Goal: Task Accomplishment & Management: Manage account settings

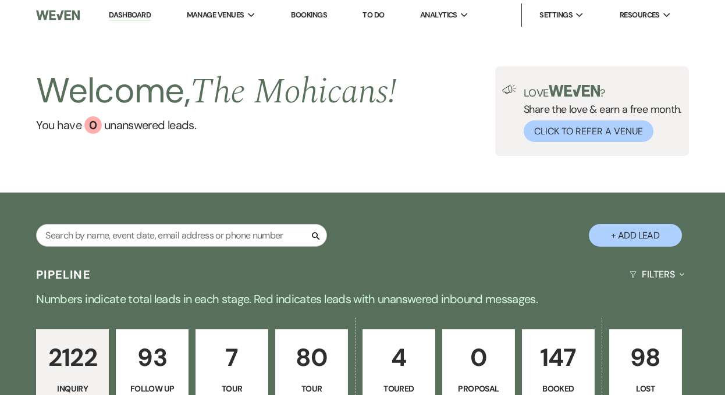
click at [123, 10] on link "Dashboard" at bounding box center [130, 15] width 42 height 11
click at [125, 13] on link "Dashboard" at bounding box center [130, 15] width 42 height 11
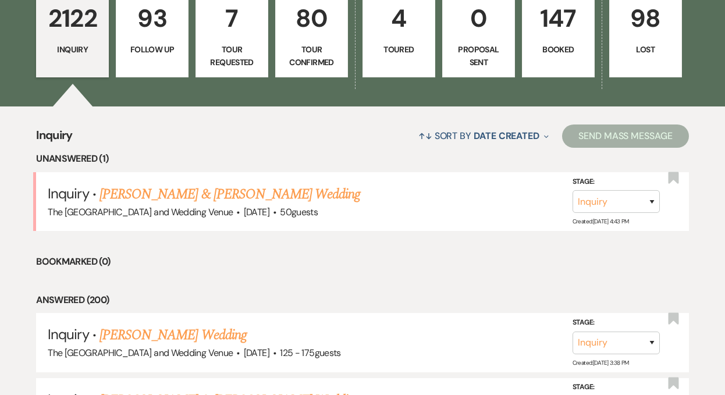
scroll to position [364, 0]
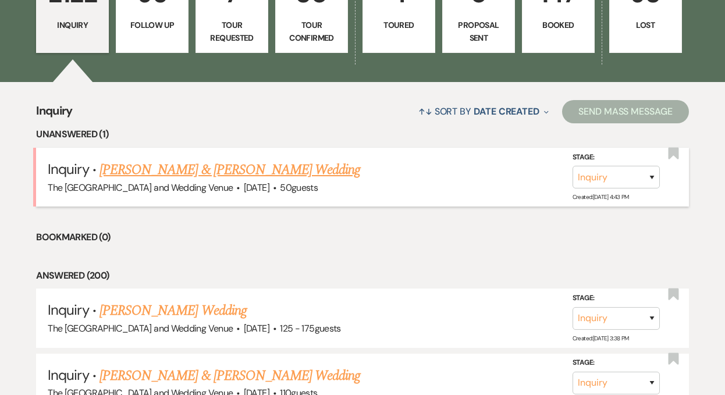
click at [161, 165] on link "[PERSON_NAME] & [PERSON_NAME] Wedding" at bounding box center [229, 169] width 261 height 21
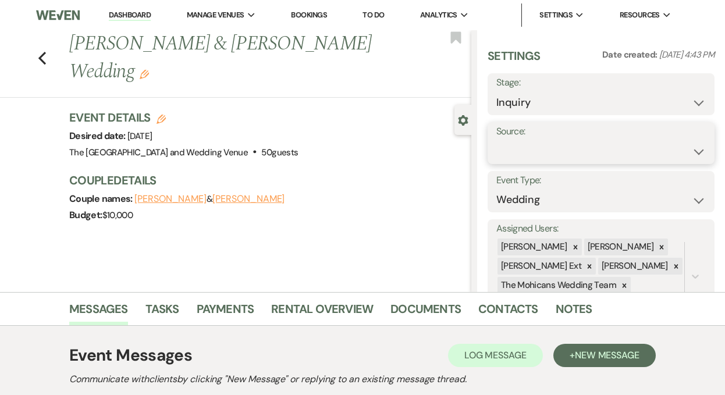
click at [541, 147] on select "Weven Venue Website Instagram Facebook Pinterest Google The Knot Wedding Wire H…" at bounding box center [600, 151] width 209 height 23
select select "5"
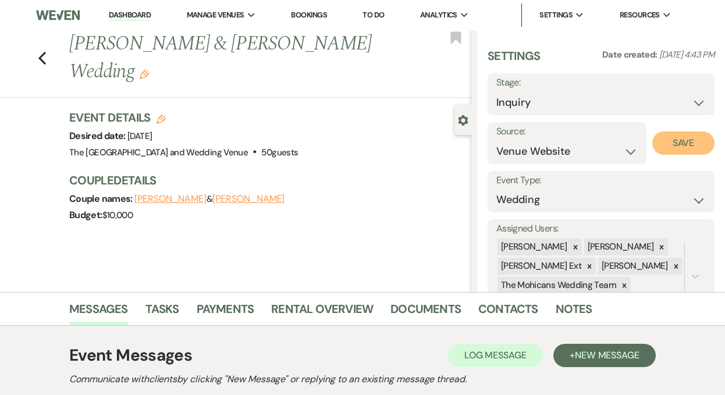
click at [660, 144] on button "Save" at bounding box center [683, 142] width 62 height 23
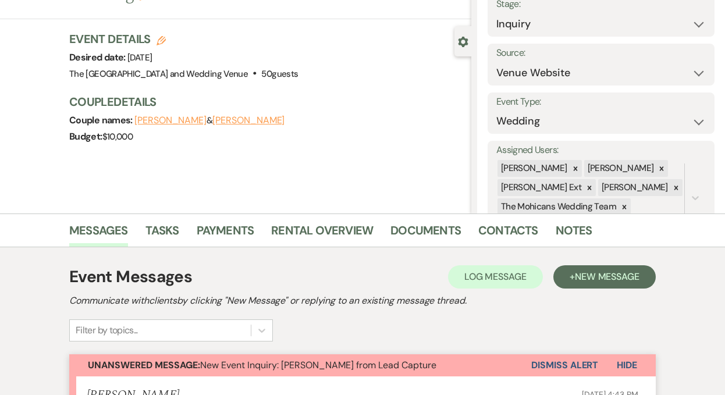
scroll to position [173, 0]
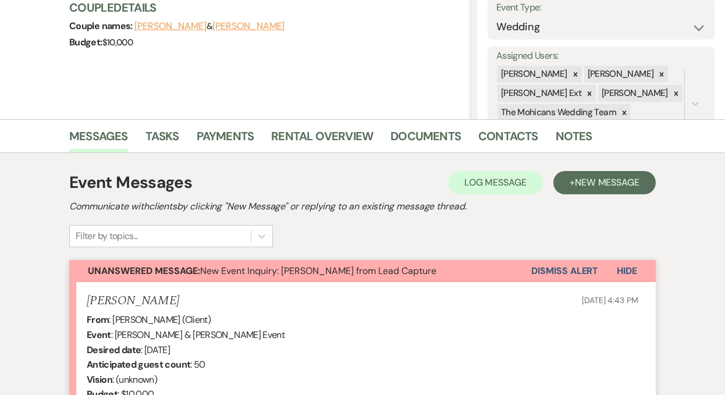
click at [552, 270] on button "Dismiss Alert" at bounding box center [564, 271] width 67 height 22
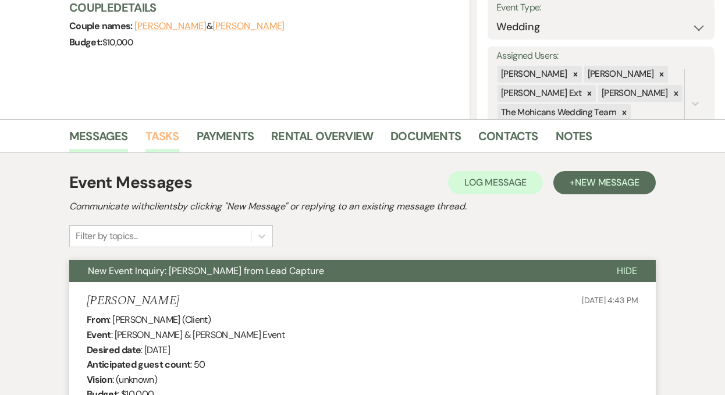
scroll to position [0, 0]
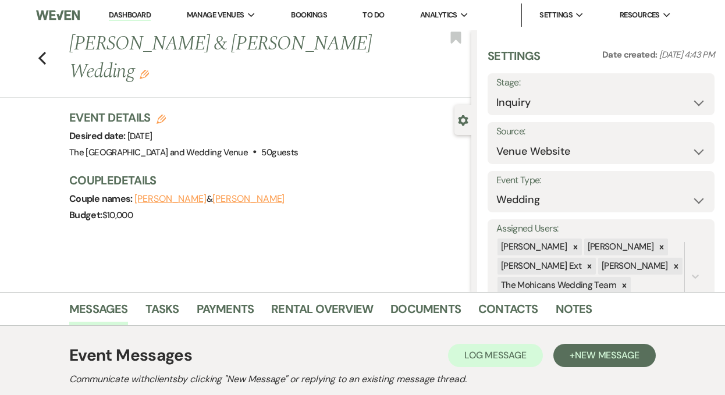
click at [131, 17] on link "Dashboard" at bounding box center [130, 15] width 42 height 11
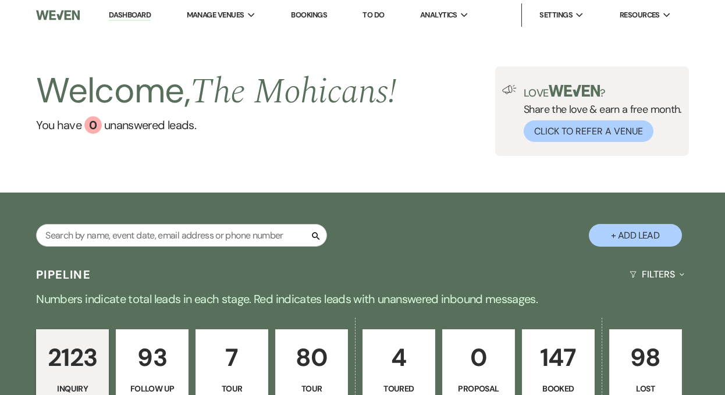
click at [136, 12] on link "Dashboard" at bounding box center [130, 15] width 42 height 11
